Goal: Task Accomplishment & Management: Use online tool/utility

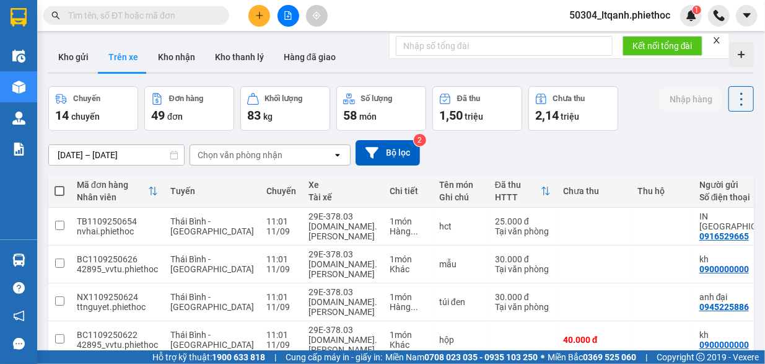
click at [269, 154] on div "Chọn văn phòng nhận" at bounding box center [240, 155] width 85 height 12
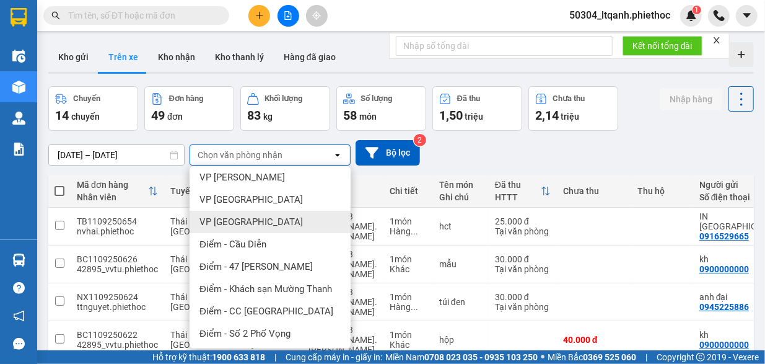
scroll to position [48, 0]
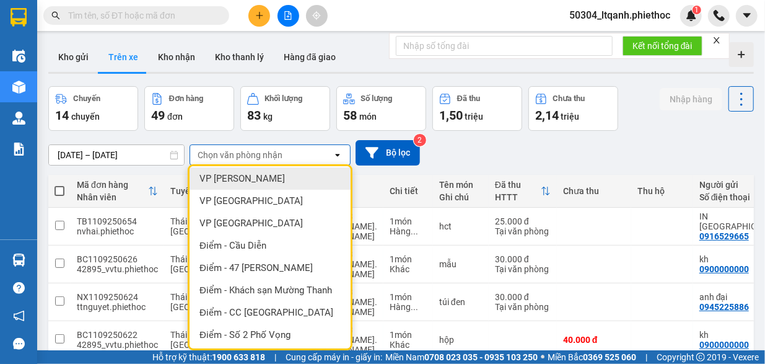
click at [260, 177] on span "VP [PERSON_NAME]" at bounding box center [243, 178] width 86 height 12
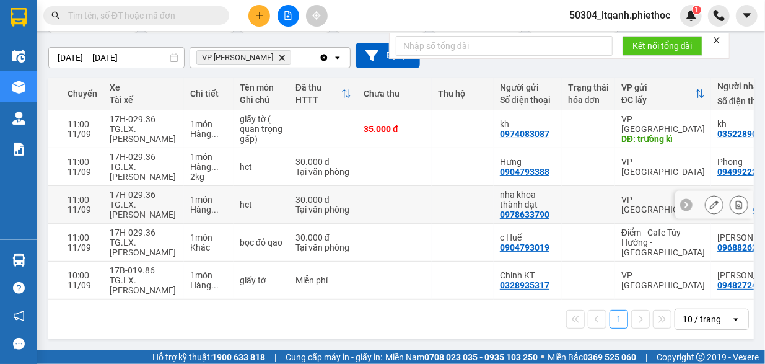
scroll to position [0, 175]
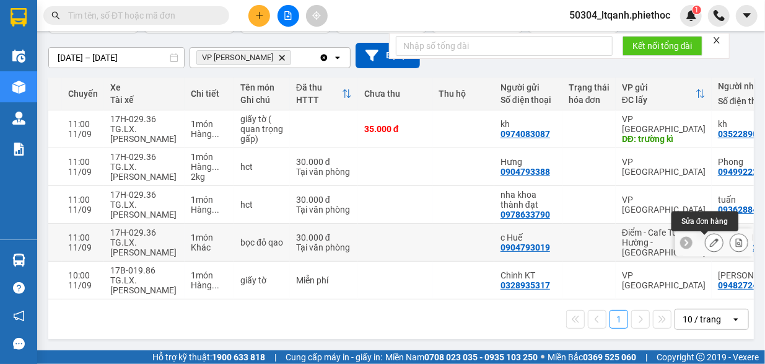
click at [710, 238] on icon at bounding box center [714, 242] width 9 height 9
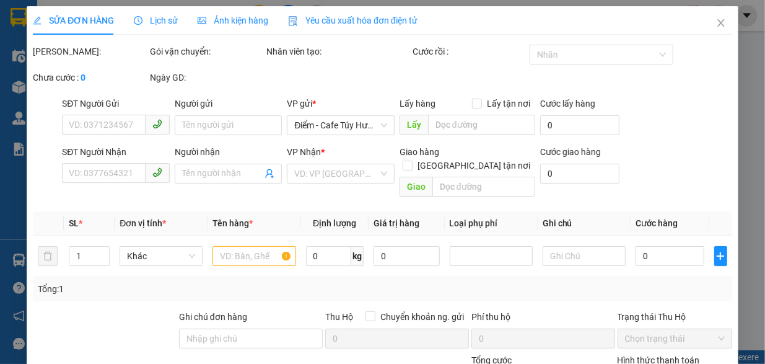
type input "0904793019"
type input "c Huế"
type input "0968826266"
type input "[PERSON_NAME]"
type input "30.000"
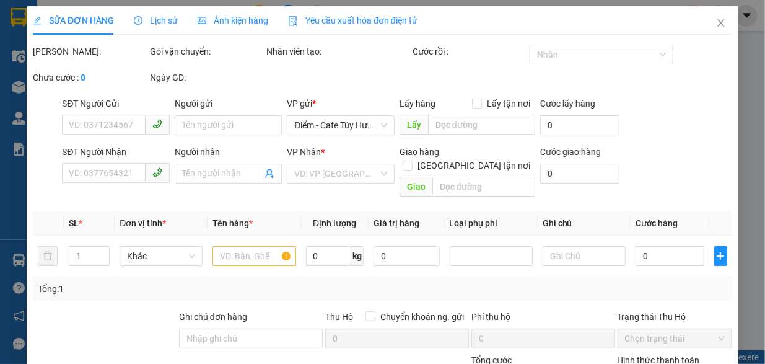
type input "0"
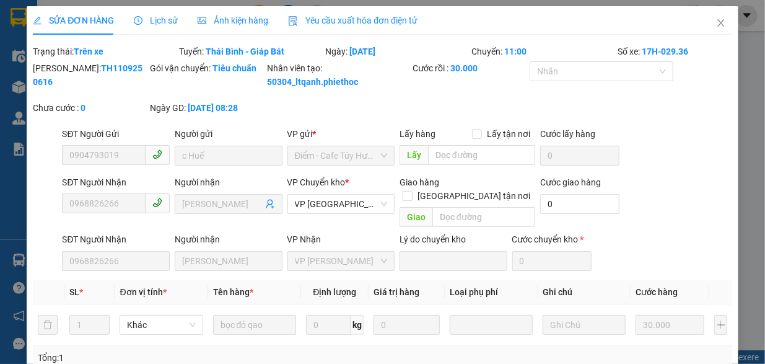
click at [156, 25] on span "Lịch sử" at bounding box center [156, 20] width 44 height 10
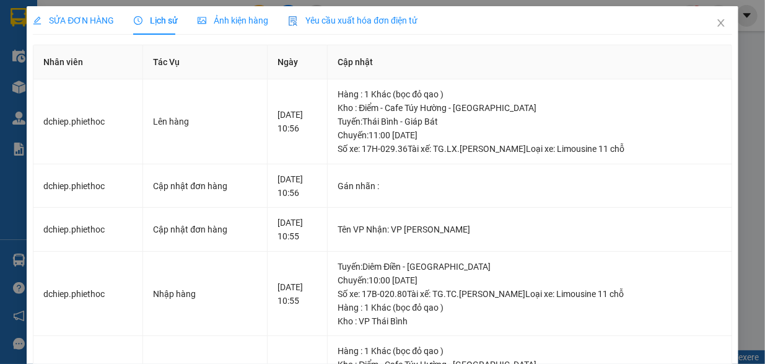
click at [156, 25] on span "Lịch sử" at bounding box center [156, 20] width 44 height 10
click at [718, 24] on icon "close" at bounding box center [721, 22] width 7 height 7
